Goal: Task Accomplishment & Management: Complete application form

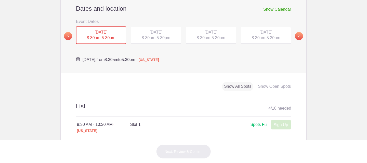
scroll to position [199, 0]
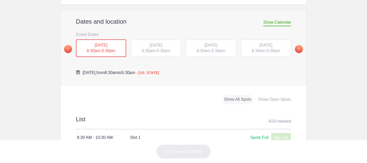
click at [168, 42] on div "[DATE] 8:30am - 5:30pm" at bounding box center [156, 48] width 50 height 17
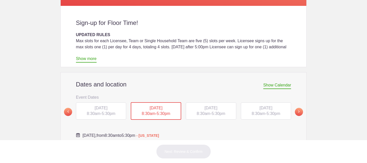
scroll to position [136, 0]
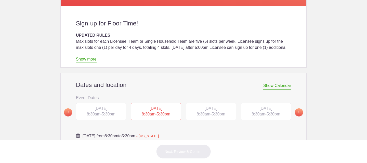
click at [198, 103] on div "[DATE] 8:30am - 5:30pm" at bounding box center [211, 111] width 50 height 17
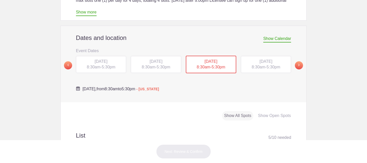
scroll to position [182, 0]
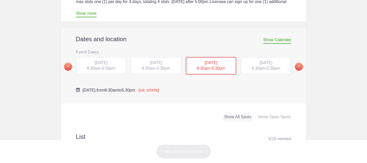
click at [261, 61] on span "[DATE]" at bounding box center [265, 63] width 13 height 4
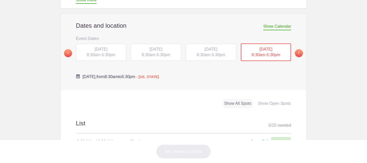
scroll to position [182, 0]
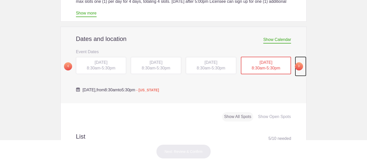
click at [299, 62] on span at bounding box center [299, 66] width 8 height 8
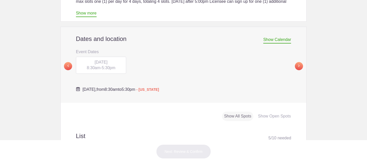
click at [95, 60] on span "[DATE]" at bounding box center [101, 62] width 13 height 4
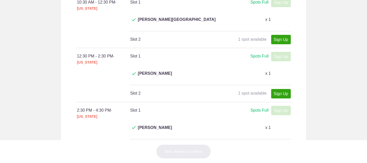
scroll to position [392, 0]
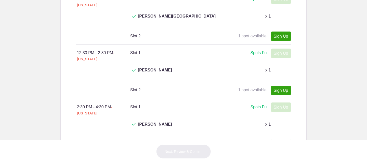
click at [276, 140] on link "Sign Up" at bounding box center [281, 144] width 20 height 9
type input "1"
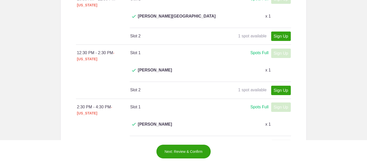
click at [186, 152] on button "Next: Review & Confirm" at bounding box center [183, 152] width 55 height 14
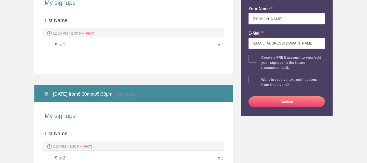
scroll to position [107, 0]
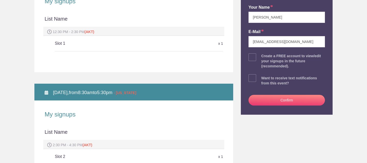
click at [283, 103] on button "Confirm" at bounding box center [286, 100] width 76 height 11
